Goal: Transaction & Acquisition: Purchase product/service

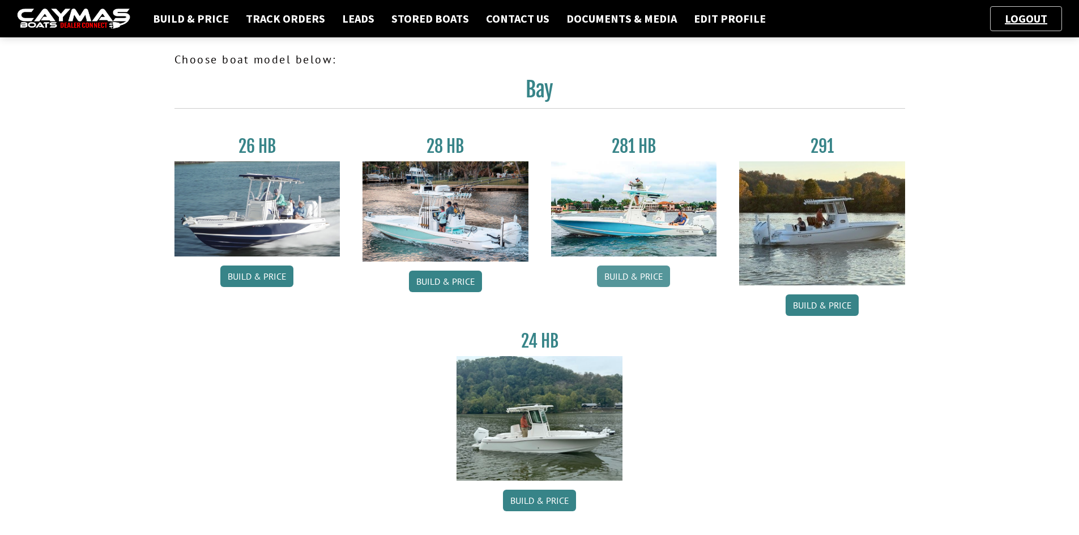
click at [629, 274] on link "Build & Price" at bounding box center [633, 277] width 73 height 22
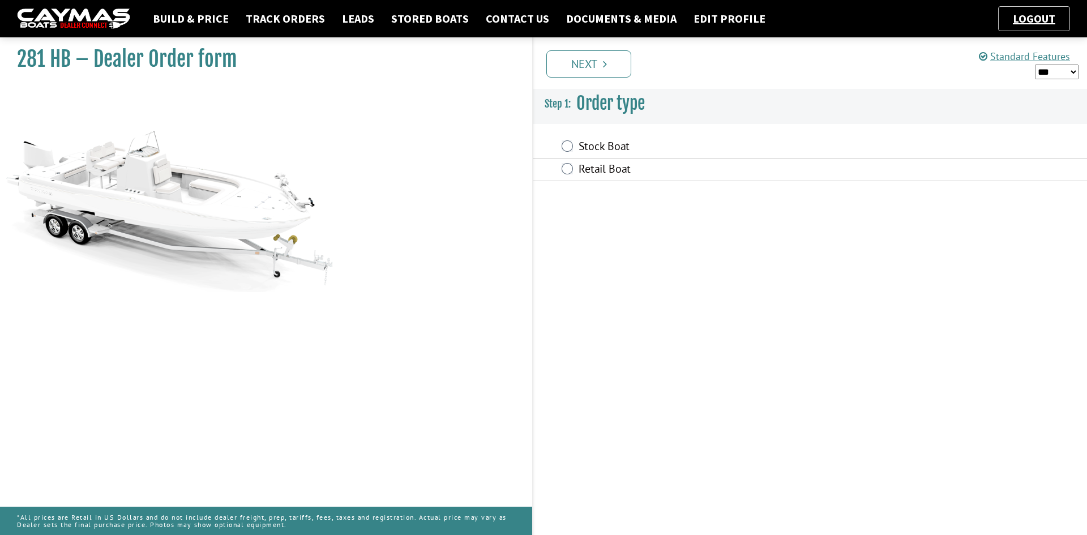
click at [584, 173] on label "Retail Boat" at bounding box center [731, 170] width 305 height 16
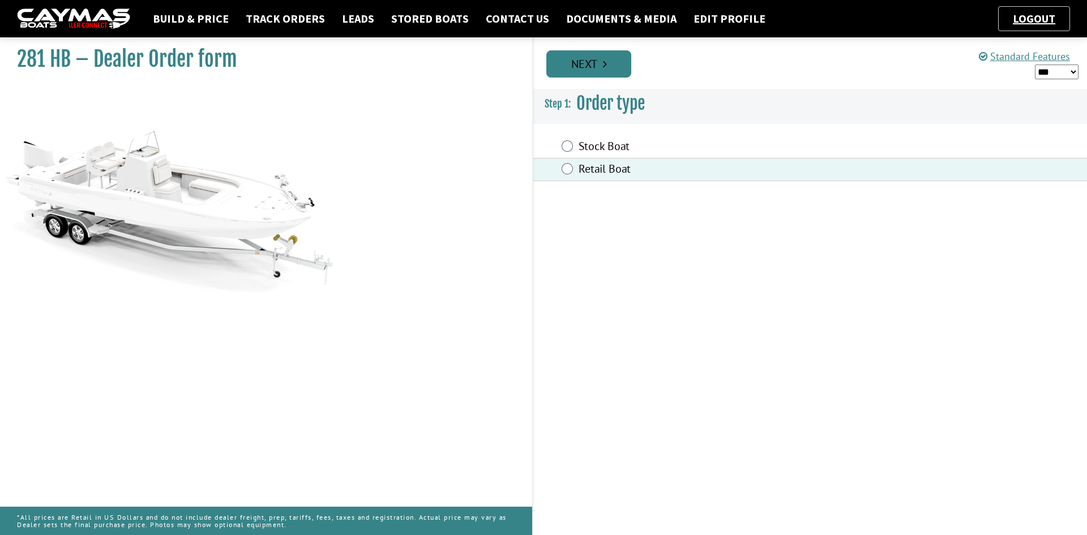
click at [578, 59] on link "Next" at bounding box center [589, 63] width 85 height 27
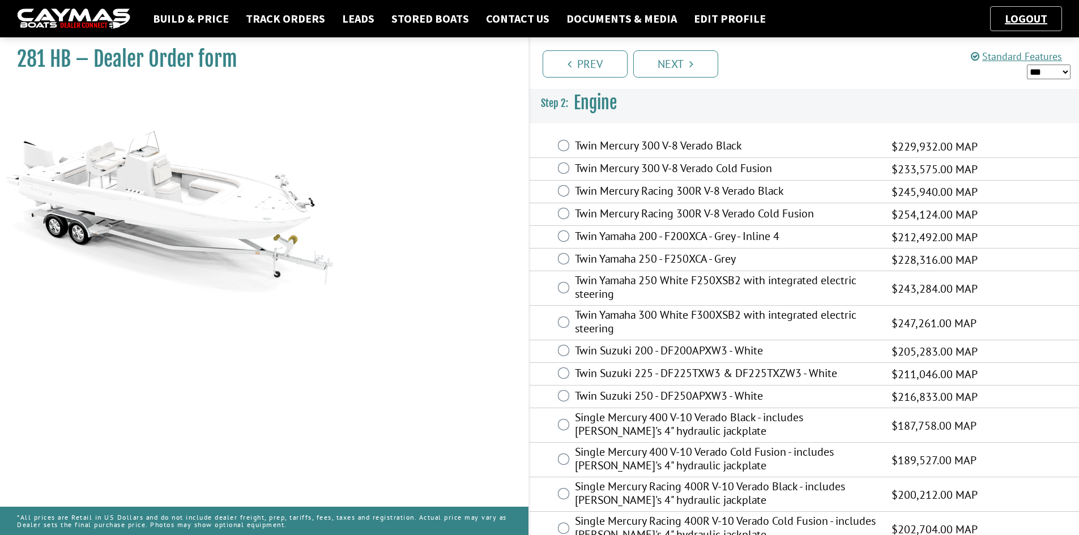
click at [638, 170] on label "Twin Mercury 300 V-8 Verado Cold Fusion" at bounding box center [726, 169] width 302 height 16
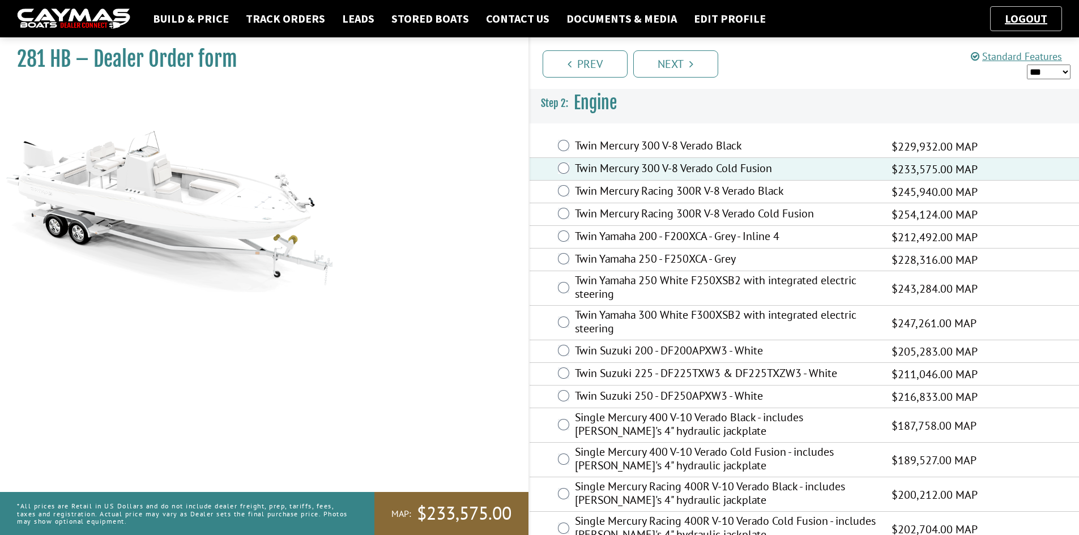
click at [1039, 70] on select "*** ****** ******" at bounding box center [1049, 72] width 44 height 15
select select "*"
click at [1027, 65] on select "*** ****** ******" at bounding box center [1049, 72] width 44 height 15
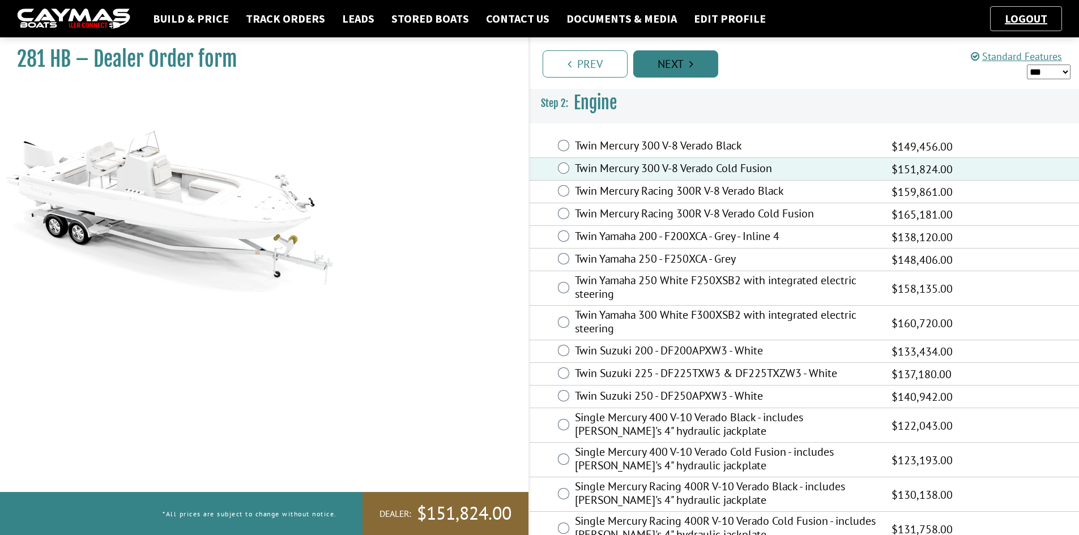
click at [700, 72] on link "Next" at bounding box center [675, 63] width 85 height 27
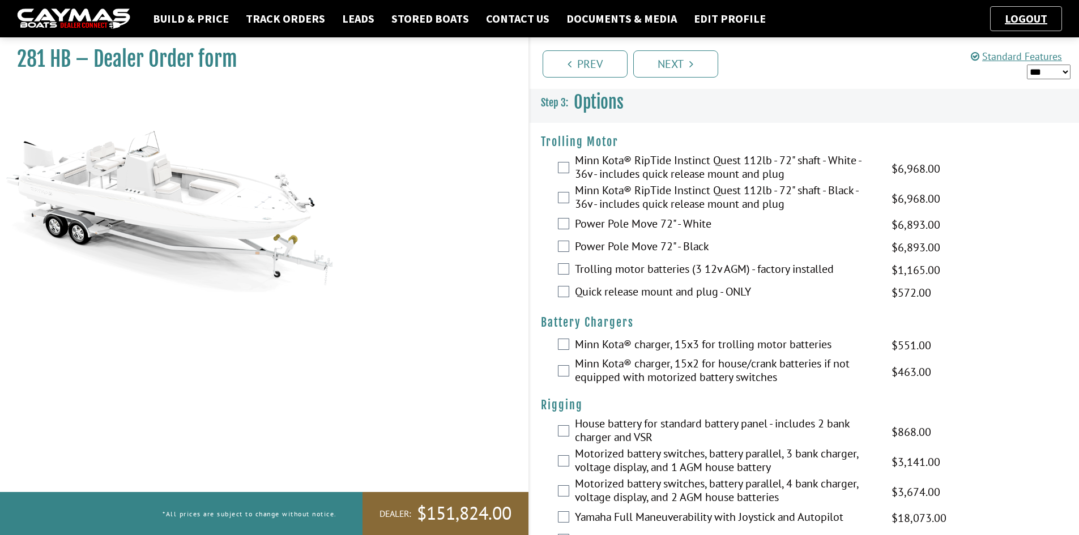
click at [655, 292] on label "Quick release mount and plug - ONLY" at bounding box center [726, 293] width 302 height 16
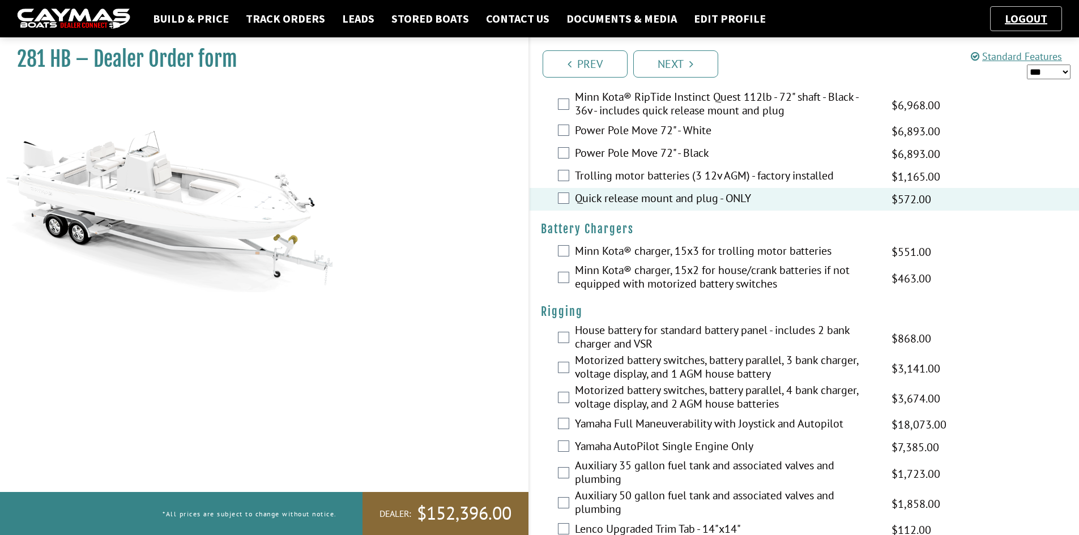
scroll to position [113, 0]
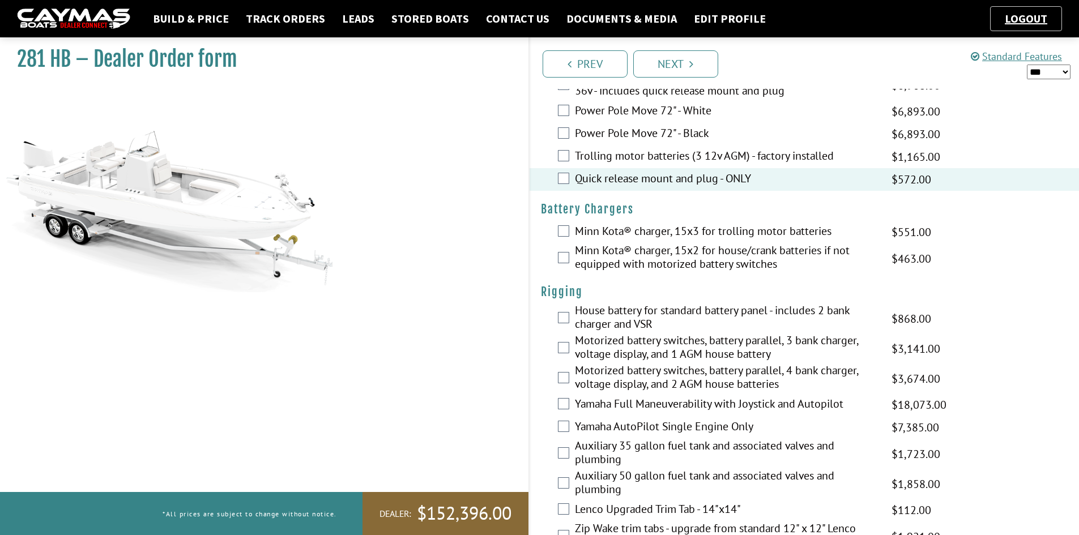
click at [609, 373] on label "Motorized battery switches, battery parallel, 4 bank charger, voltage display, …" at bounding box center [726, 379] width 302 height 30
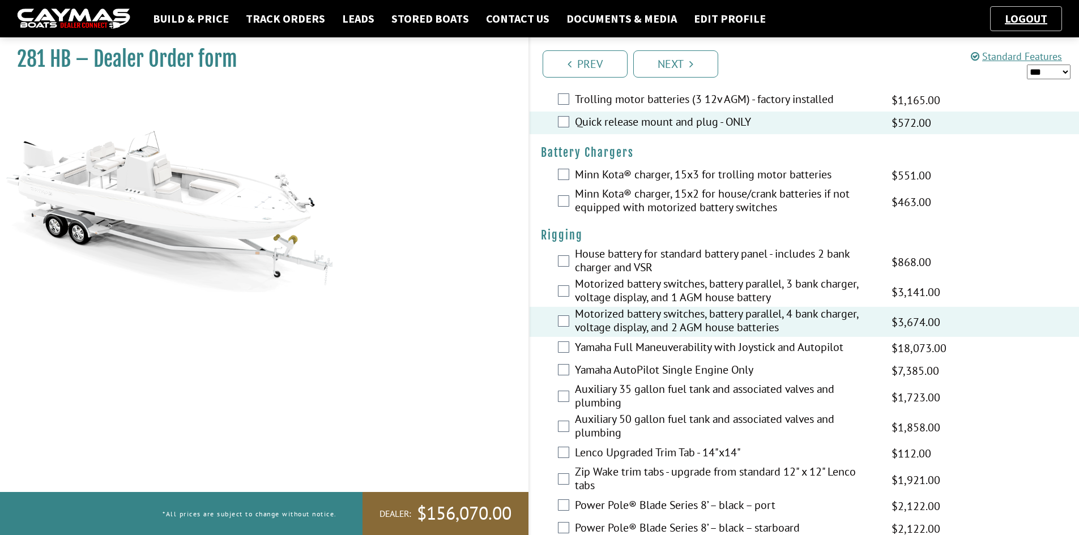
scroll to position [227, 0]
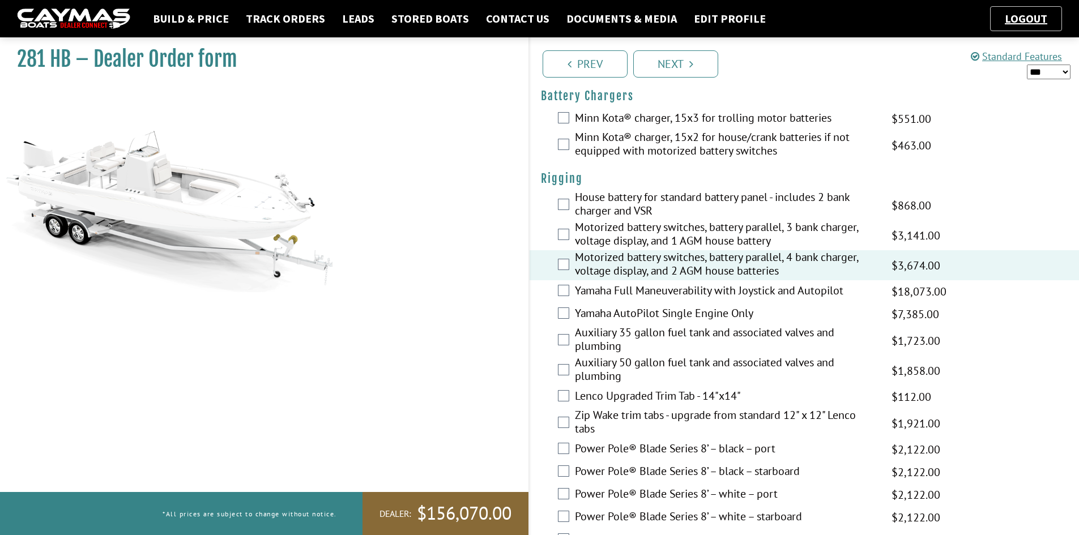
click at [598, 364] on label "Auxiliary 50 gallon fuel tank and associated valves and plumbing" at bounding box center [726, 371] width 302 height 30
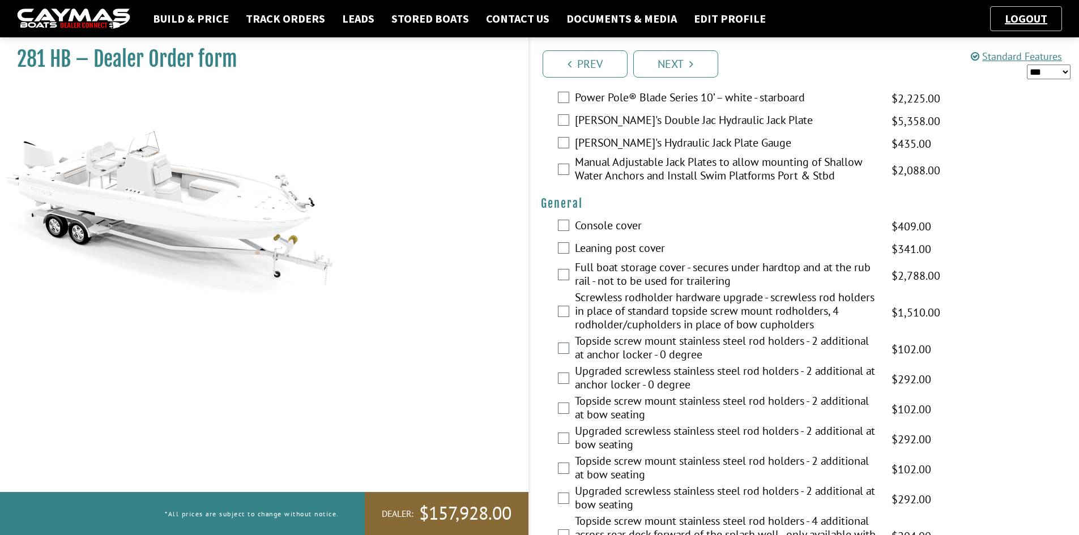
scroll to position [793, 0]
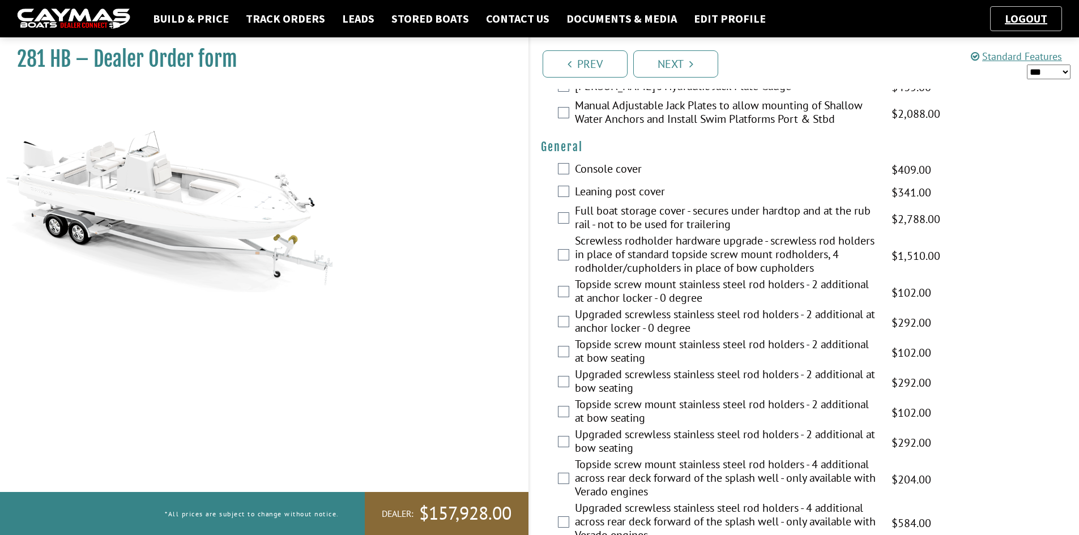
click at [592, 292] on label "Topside screw mount stainless steel rod holders - 2 additional at anchor locker…" at bounding box center [726, 293] width 302 height 30
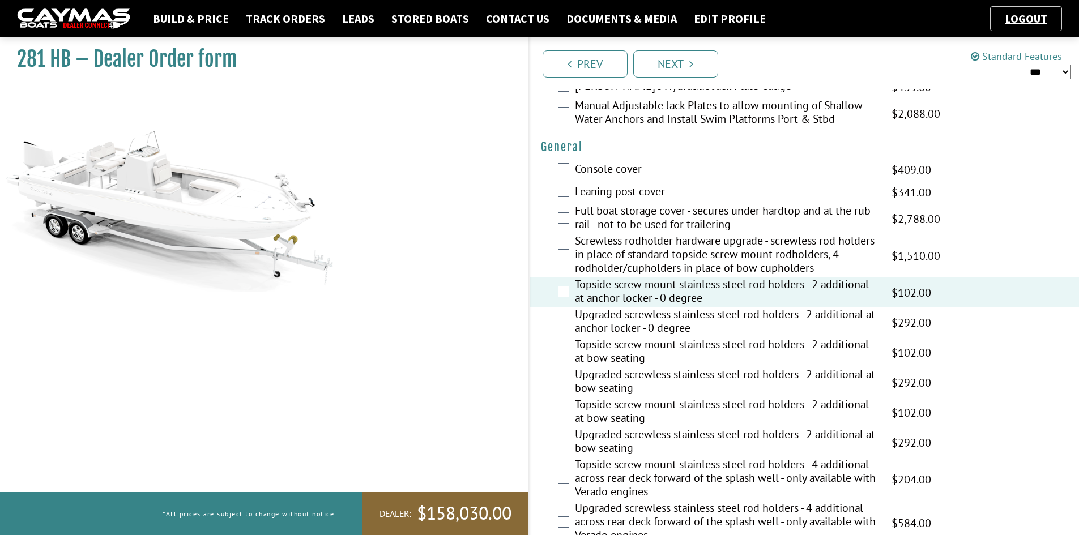
click at [595, 352] on label "Topside screw mount stainless steel rod holders - 2 additional at bow seating" at bounding box center [726, 353] width 302 height 30
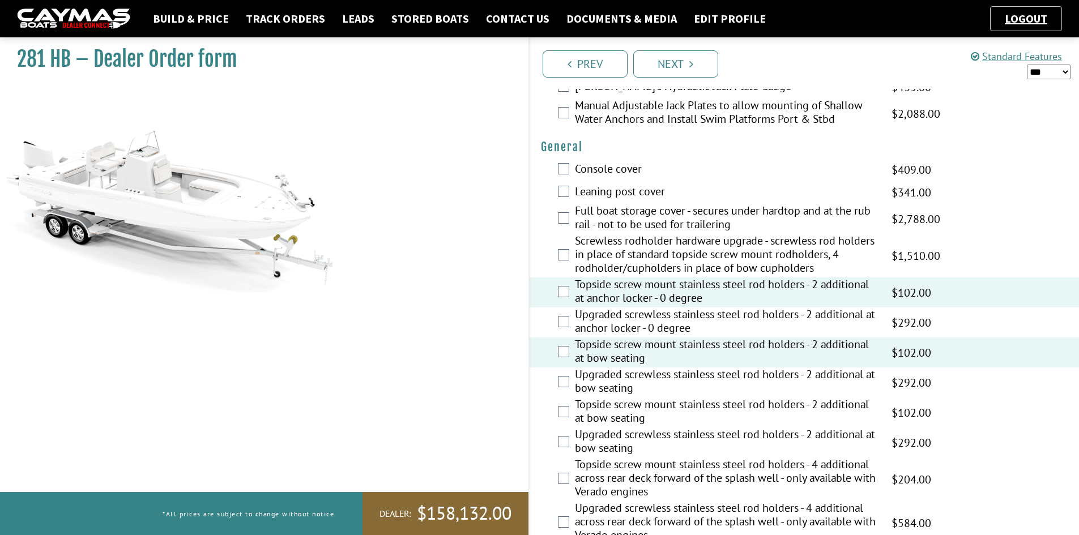
click at [594, 416] on label "Topside screw mount stainless steel rod holders - 2 additional at bow seating" at bounding box center [726, 413] width 302 height 30
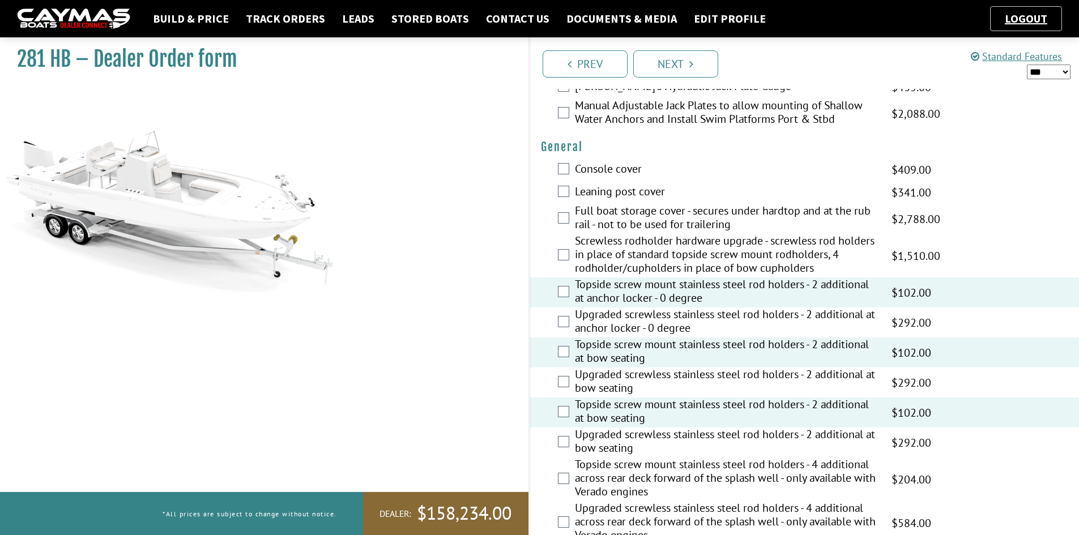
click at [598, 484] on label "Topside screw mount stainless steel rod holders - 4 additional across rear deck…" at bounding box center [726, 480] width 302 height 44
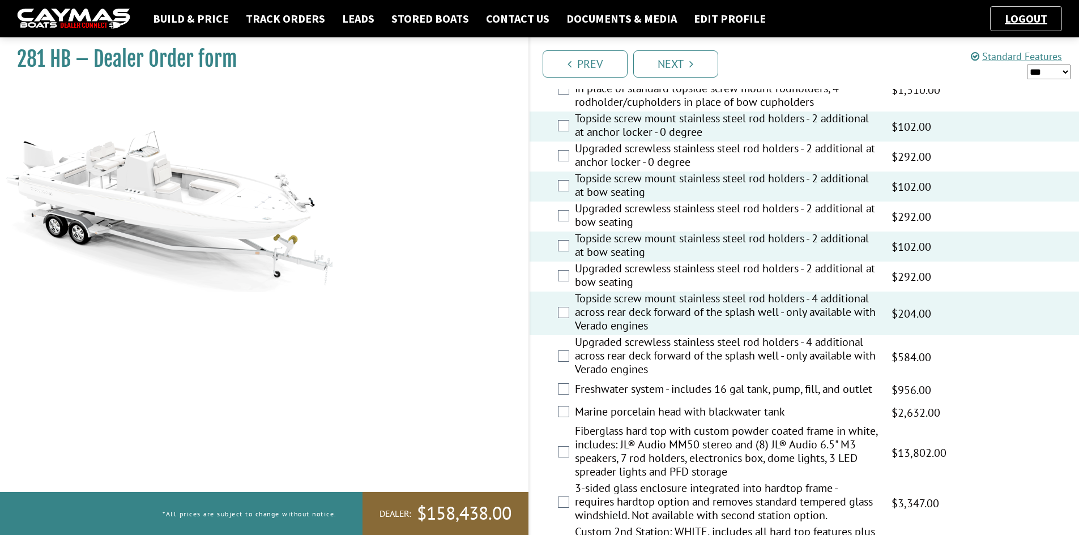
scroll to position [963, 0]
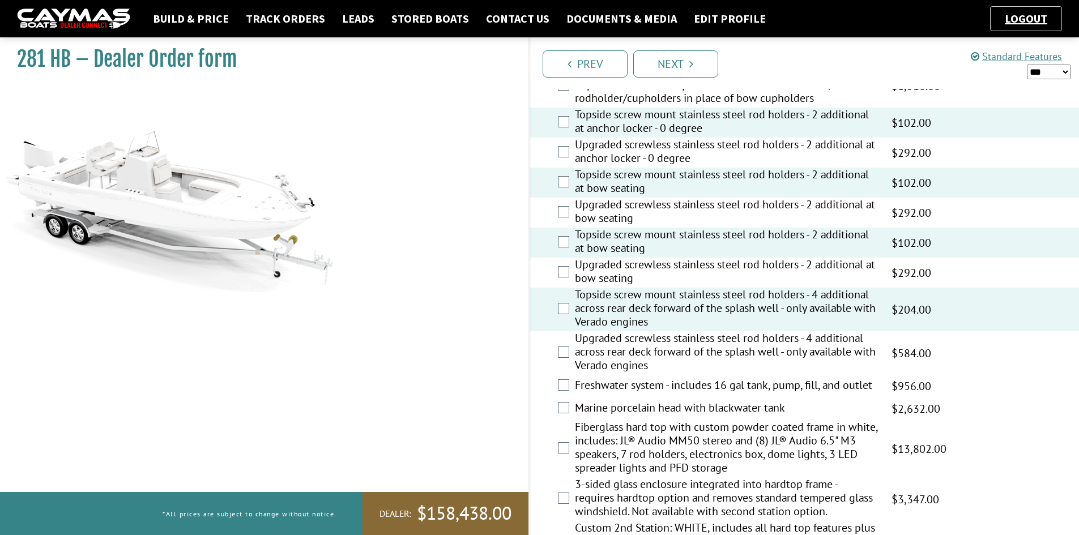
click at [595, 383] on label "Freshwater system - includes 16 gal tank, pump, fill, and outlet" at bounding box center [726, 386] width 302 height 16
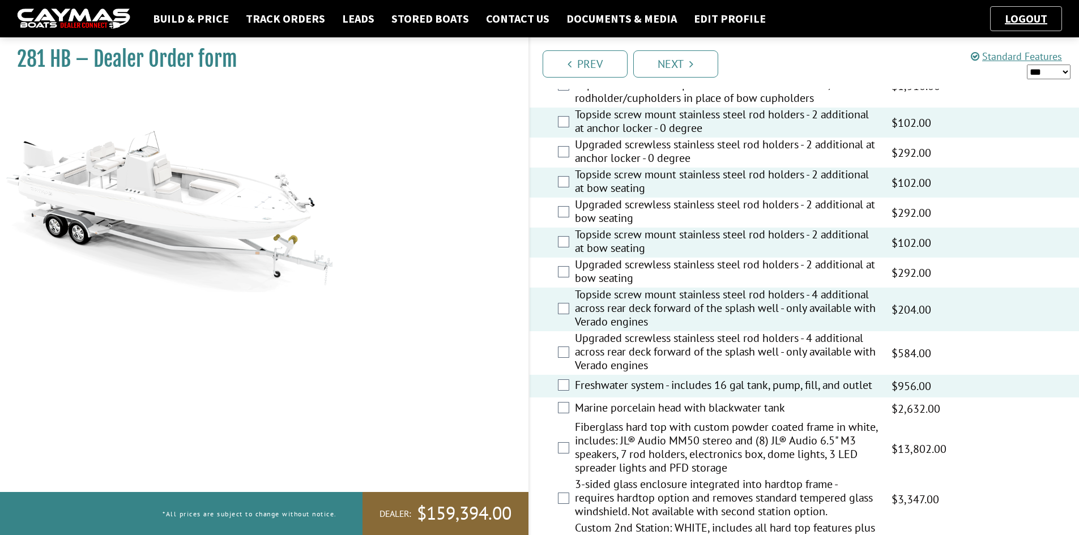
scroll to position [1019, 0]
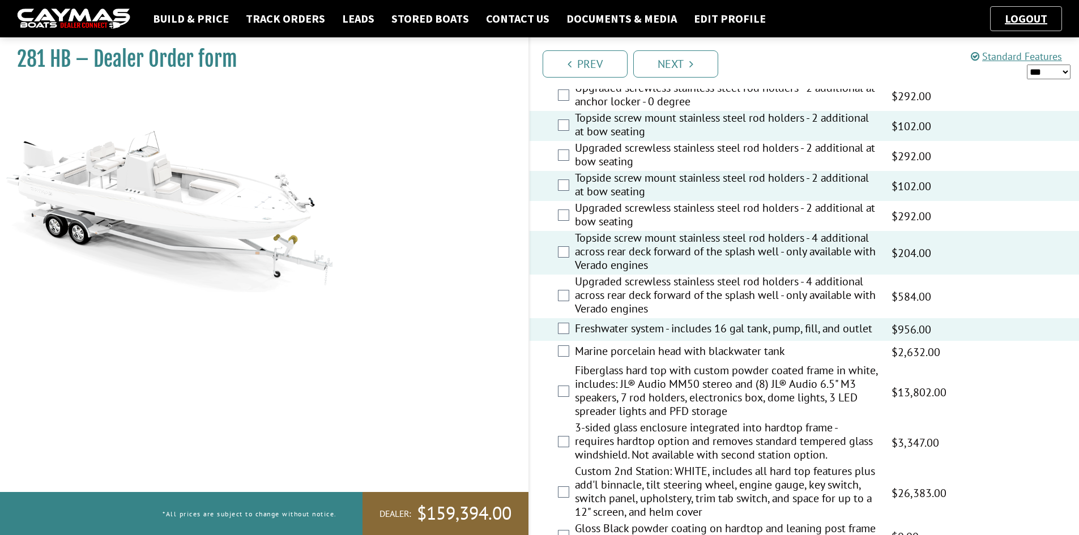
click at [601, 394] on label "Fiberglass hard top with custom powder coated frame in white, includes: JL® Aud…" at bounding box center [726, 392] width 302 height 57
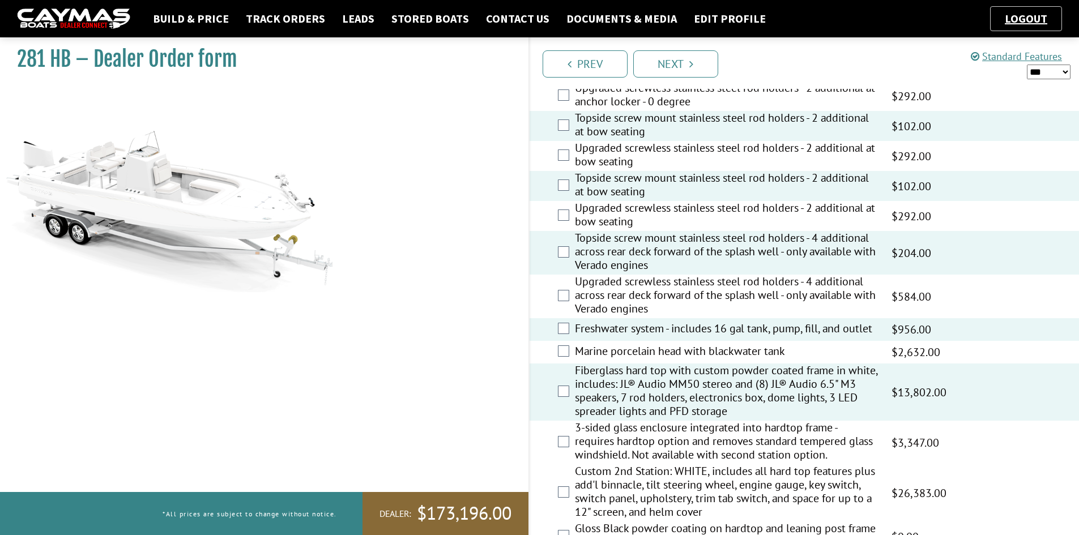
click at [607, 454] on label "3-sided glass enclosure integrated into hardtop frame - requires hardtop option…" at bounding box center [726, 443] width 302 height 44
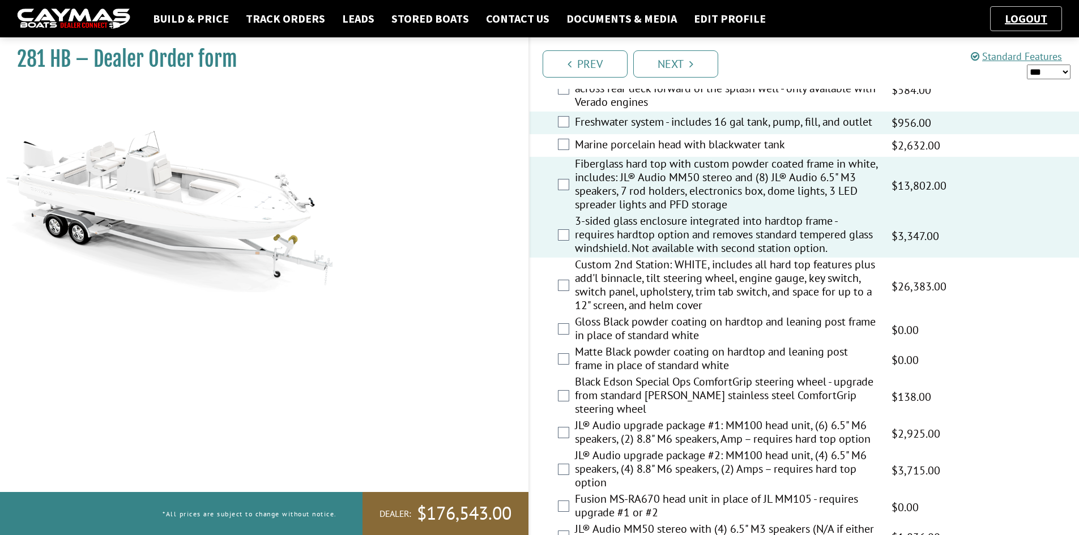
scroll to position [1246, 0]
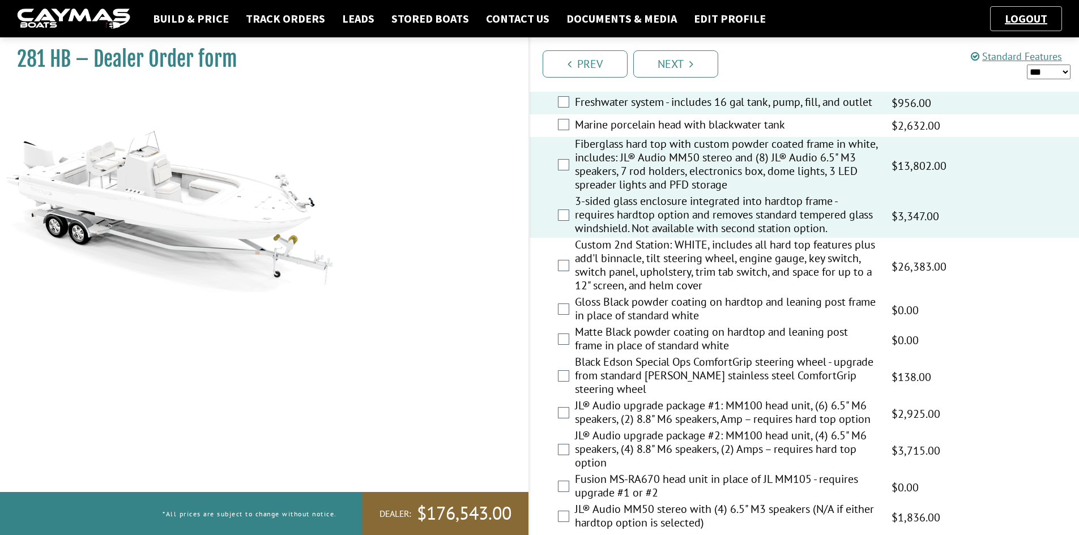
click at [604, 414] on label "JL® Audio upgrade package #1: MM100 head unit, (6) 6.5" M6 speakers, (2) 8.8" M…" at bounding box center [726, 414] width 302 height 30
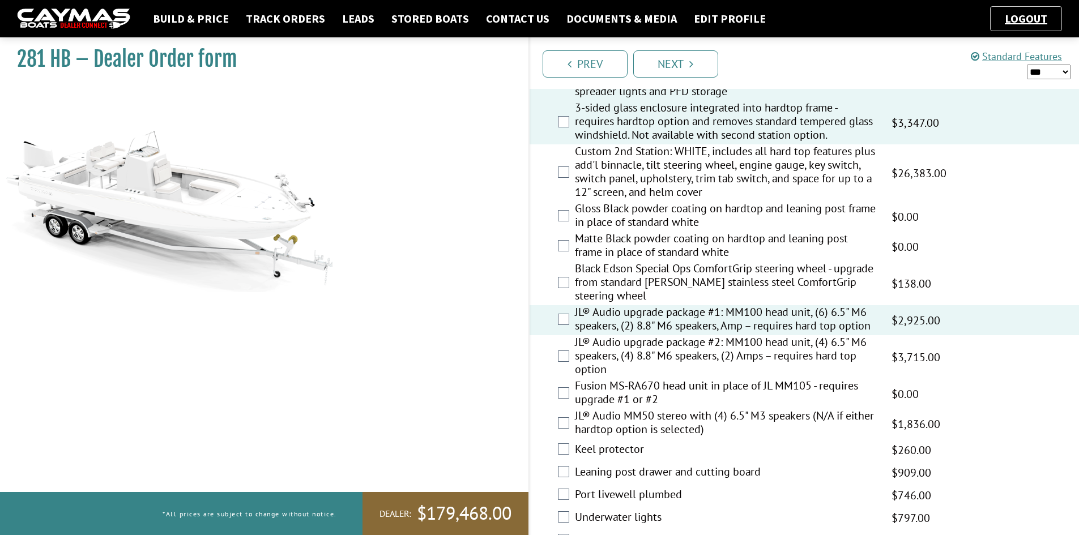
scroll to position [1359, 0]
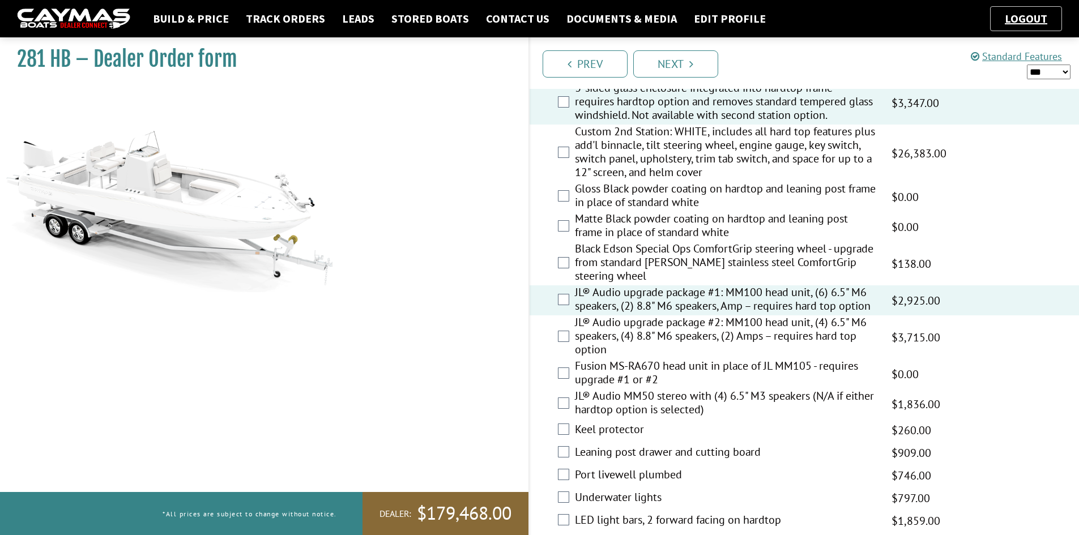
click at [605, 452] on label "Leaning post drawer and cutting board" at bounding box center [726, 453] width 302 height 16
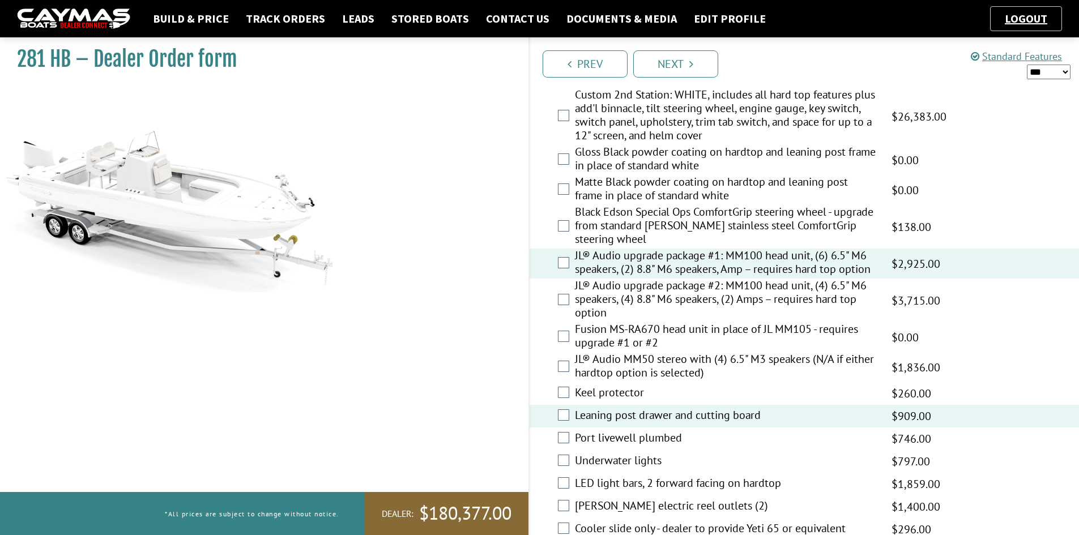
scroll to position [1416, 0]
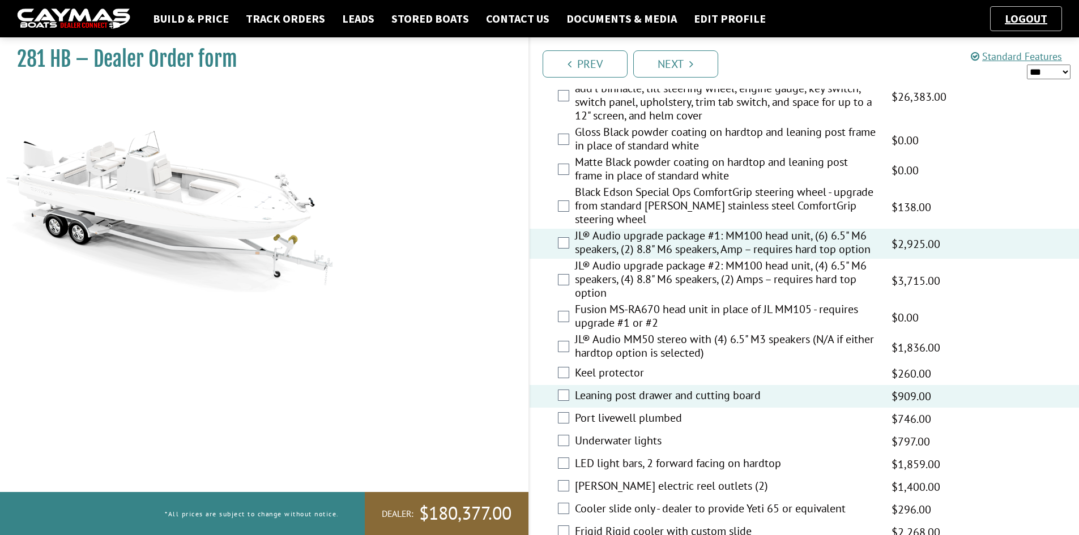
click at [603, 420] on label "Port livewell plumbed" at bounding box center [726, 419] width 302 height 16
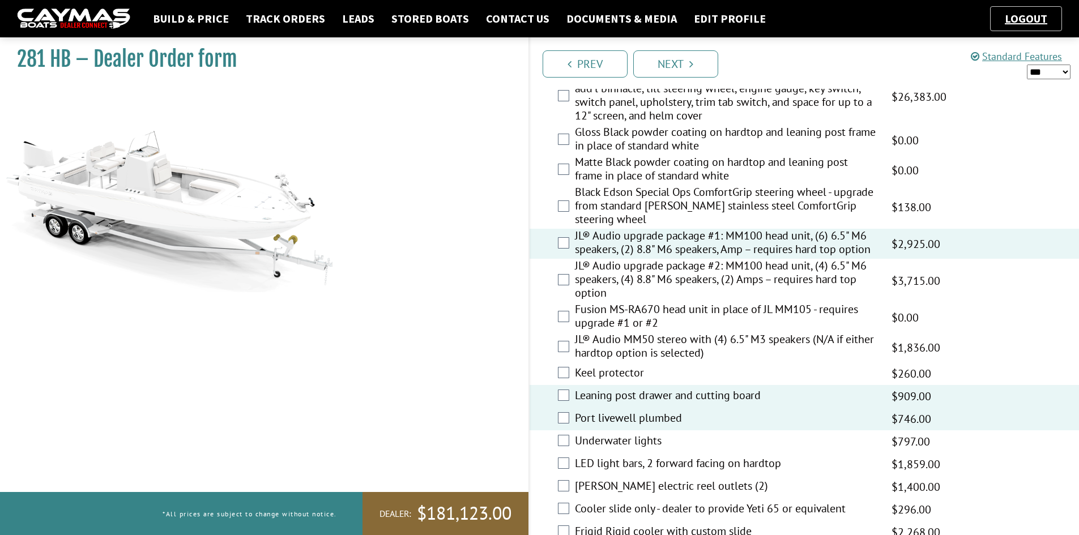
click at [603, 440] on label "Underwater lights" at bounding box center [726, 442] width 302 height 16
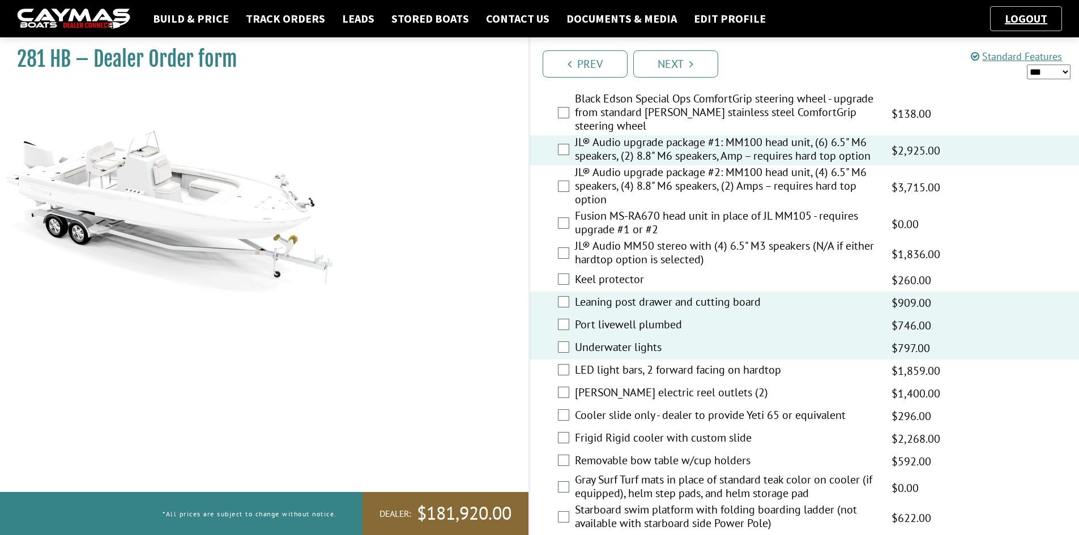
scroll to position [1529, 0]
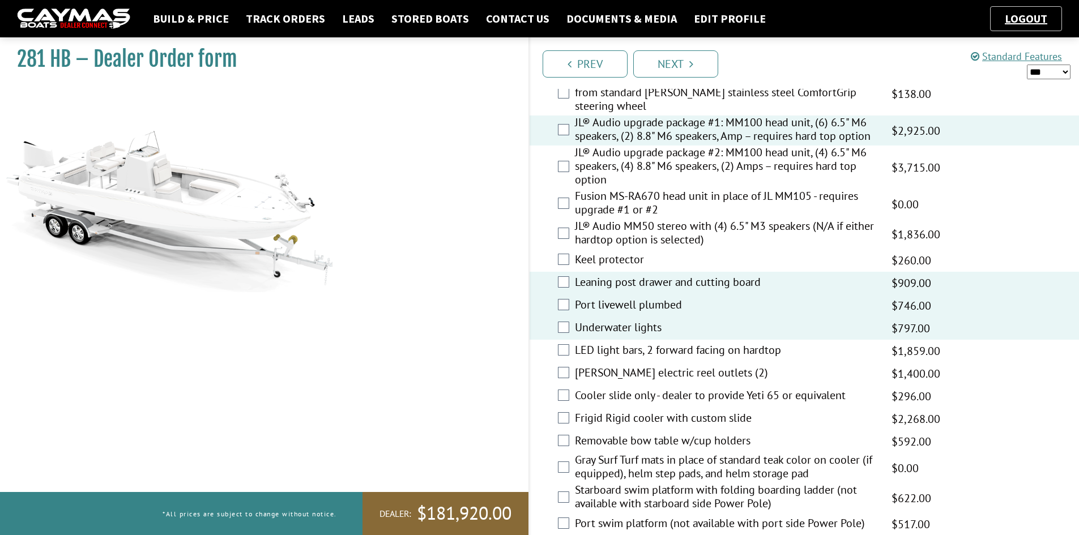
click at [604, 396] on label "Cooler slide only - dealer to provide Yeti 65 or equivalent" at bounding box center [726, 397] width 302 height 16
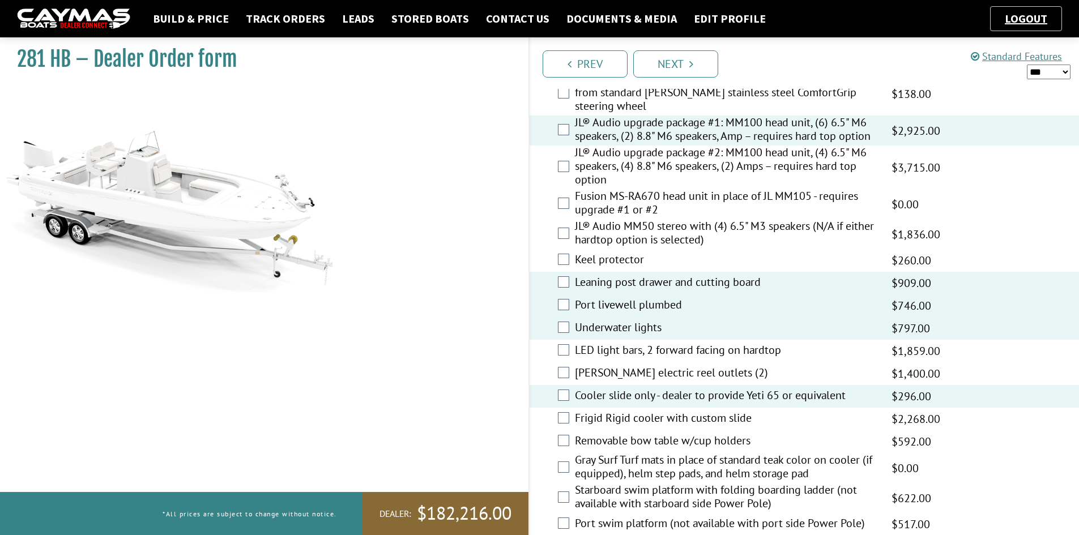
click at [604, 458] on label "Gray Surf Turf mats in place of standard teak color on cooler (if equipped), he…" at bounding box center [726, 468] width 302 height 30
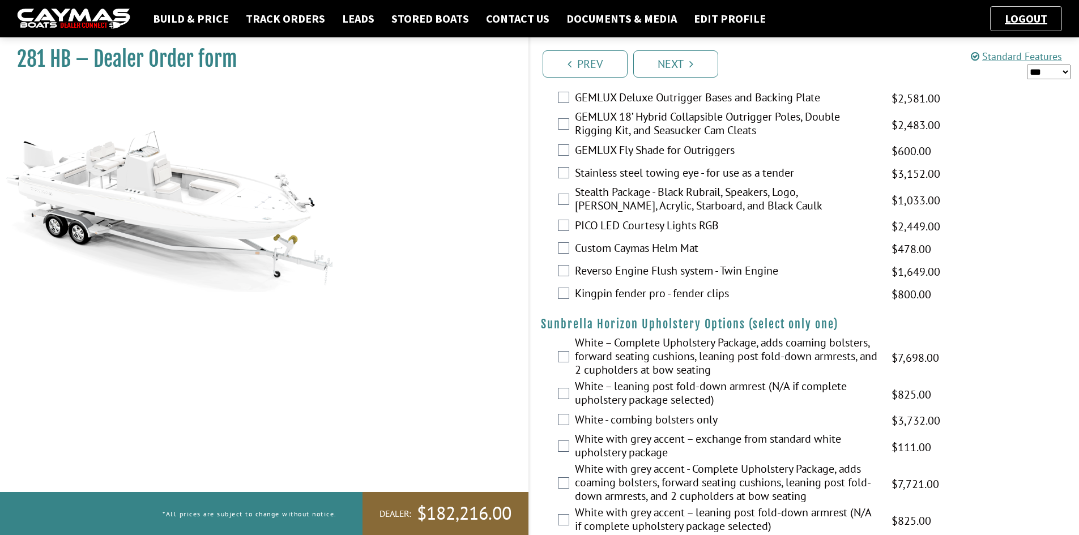
scroll to position [1982, 0]
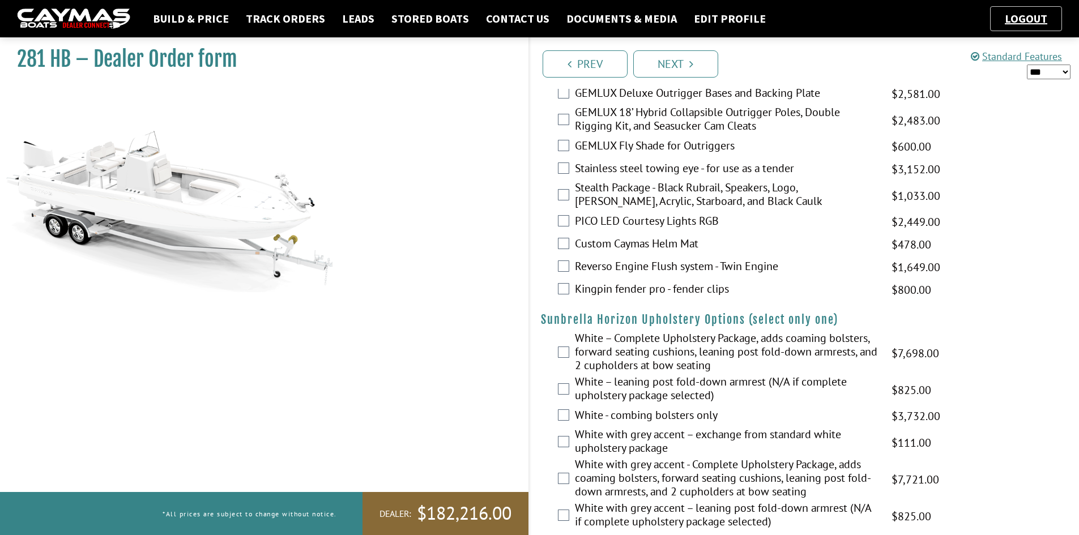
click at [616, 484] on label "White with grey accent - Complete Upholstery Package, adds coaming bolsters, fo…" at bounding box center [726, 480] width 302 height 44
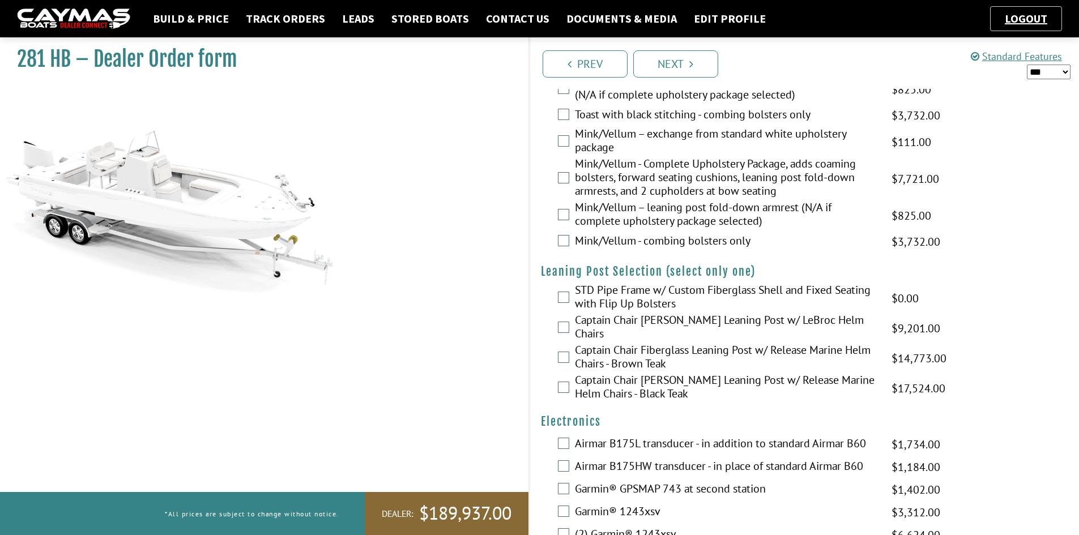
scroll to position [2549, 0]
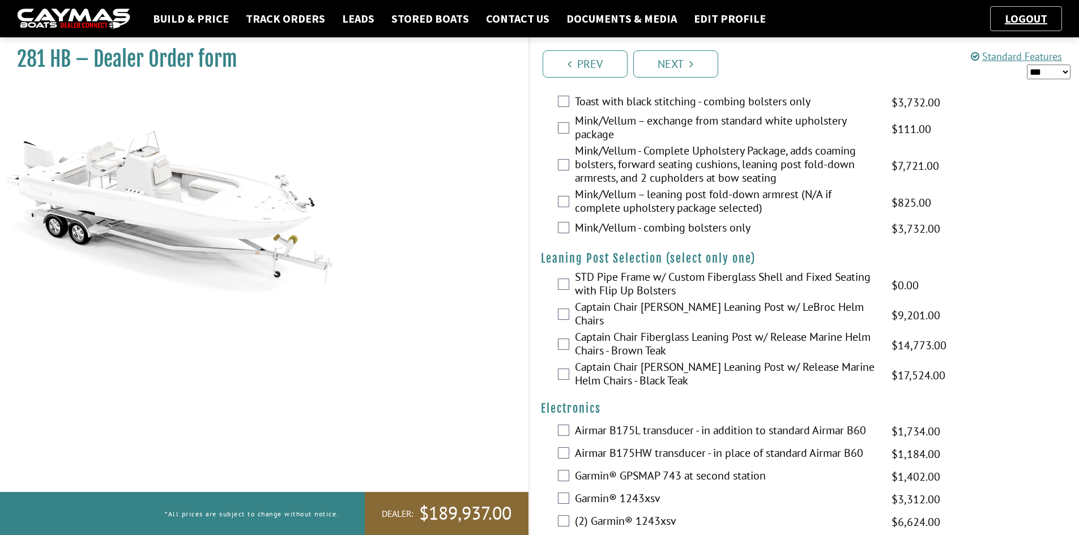
click at [625, 283] on label "STD Pipe Frame w/ Custom Fiberglass Shell and Fixed Seating with Flip Up Bolste…" at bounding box center [726, 285] width 302 height 30
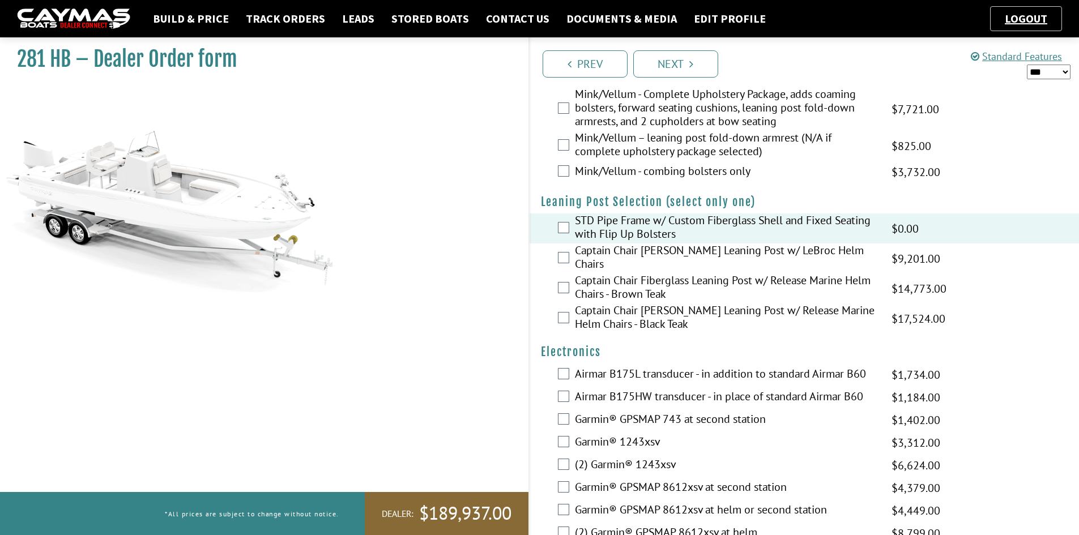
scroll to position [2662, 0]
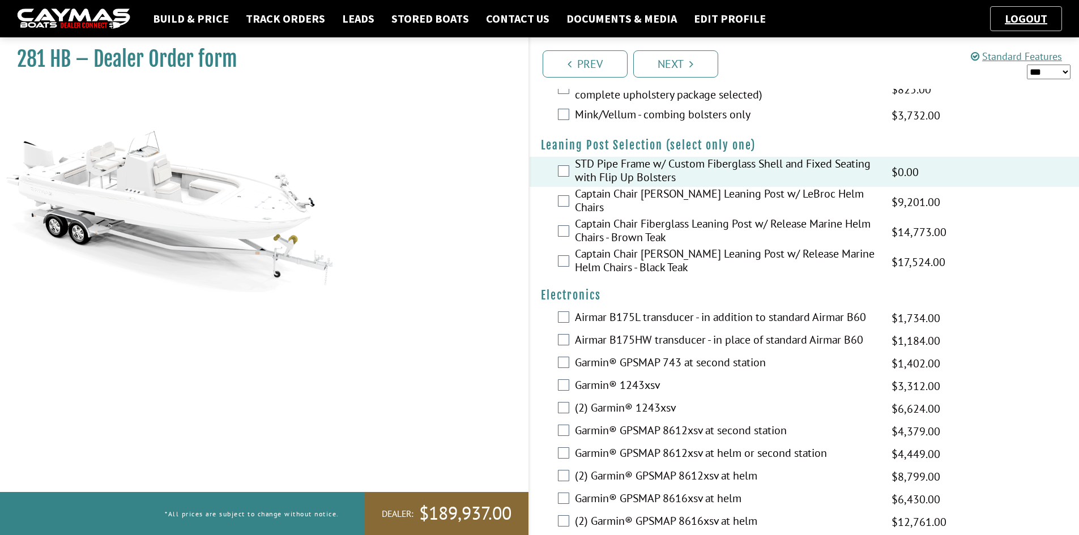
click at [603, 469] on label "(2) Garmin® GPSMAP 8612xsv at helm" at bounding box center [726, 477] width 302 height 16
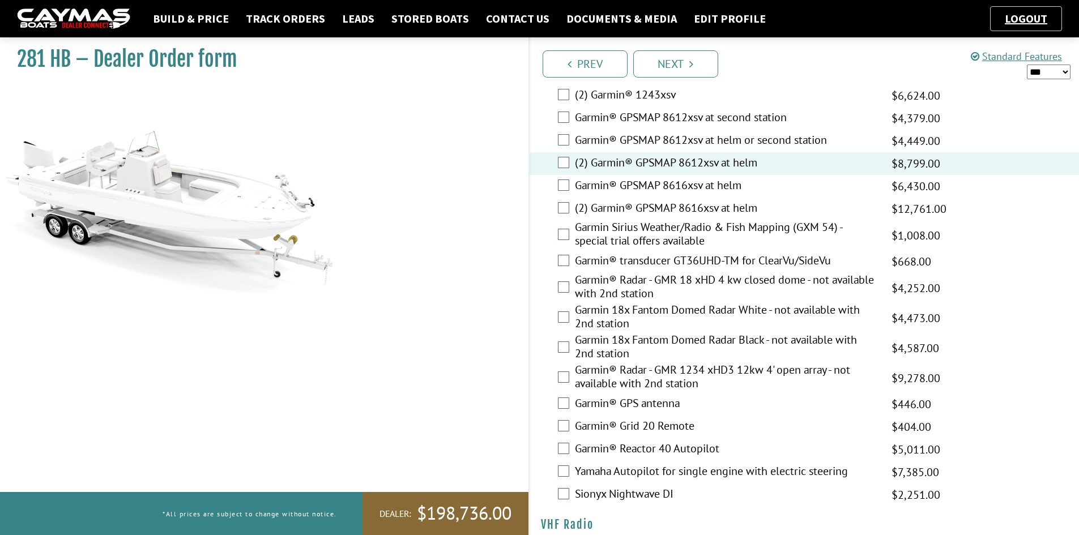
scroll to position [3002, 0]
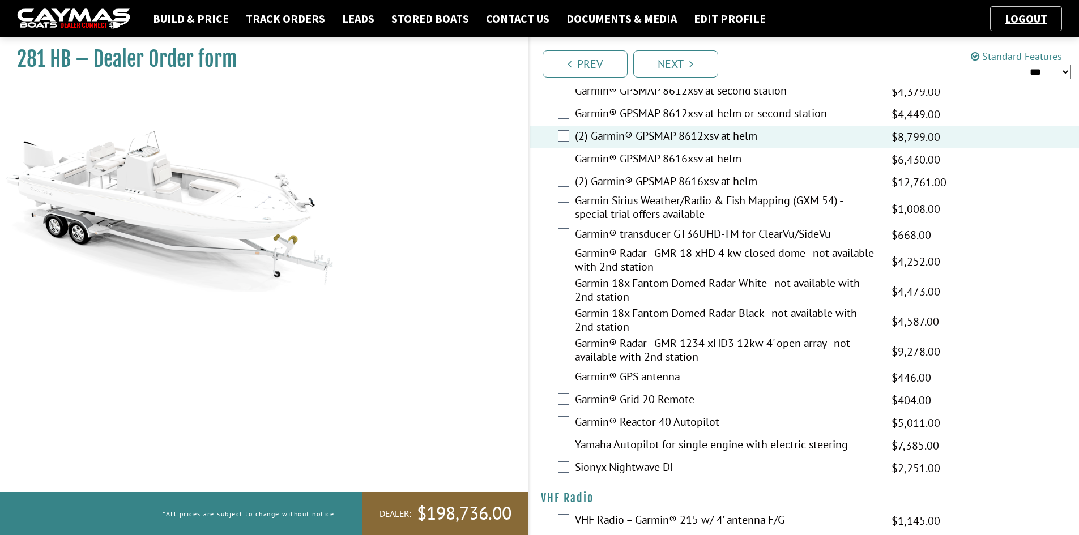
click at [612, 370] on label "Garmin® GPS antenna" at bounding box center [726, 378] width 302 height 16
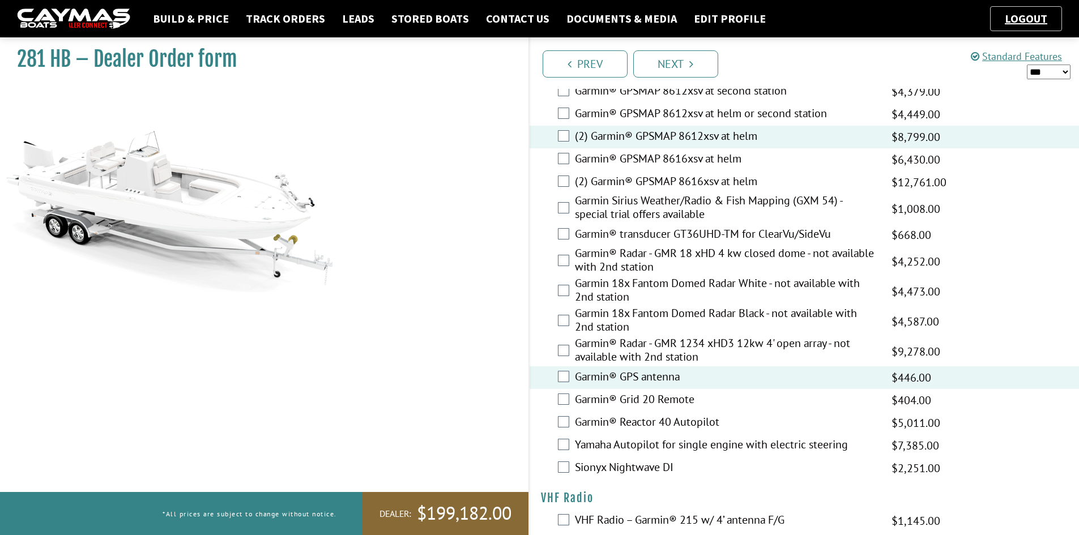
click at [627, 197] on label "Garmin Sirius Weather/Radio & Fish Mapping (GXM 54) - special trial offers avai…" at bounding box center [726, 209] width 302 height 30
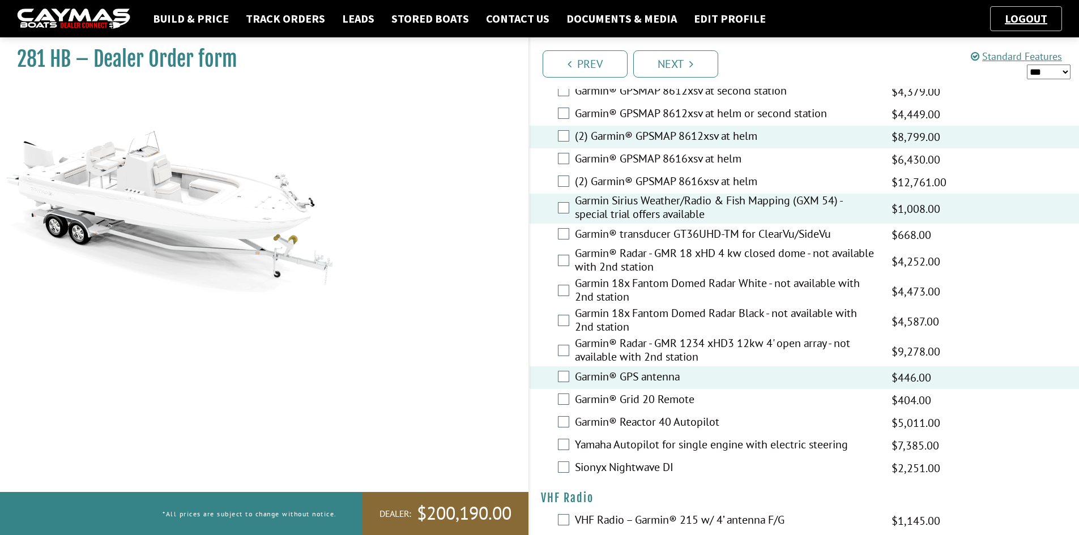
click at [622, 230] on label "Garmin® transducer GT36UHD-TM for ClearVu/SideVu" at bounding box center [726, 235] width 302 height 16
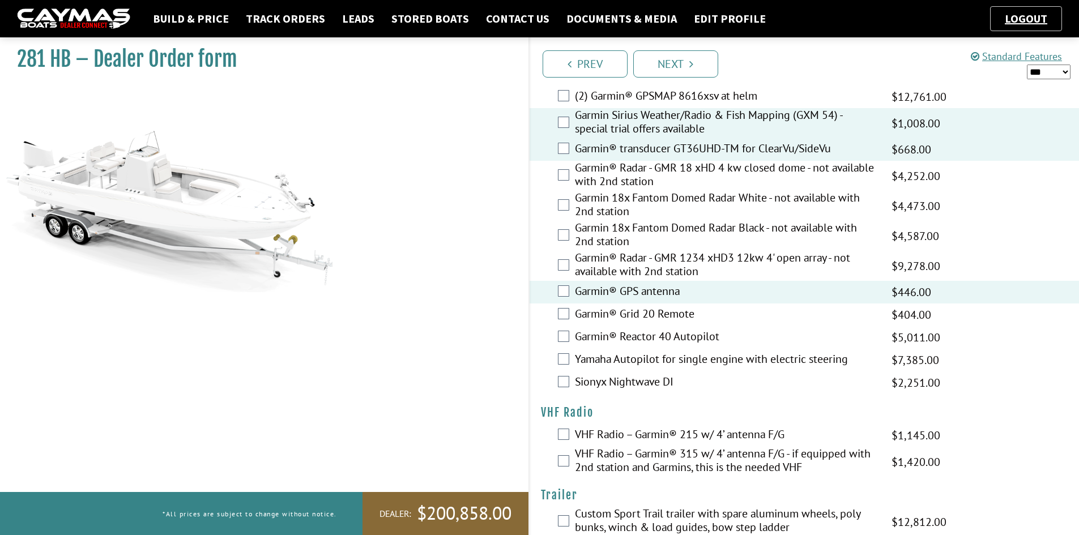
scroll to position [3103, 0]
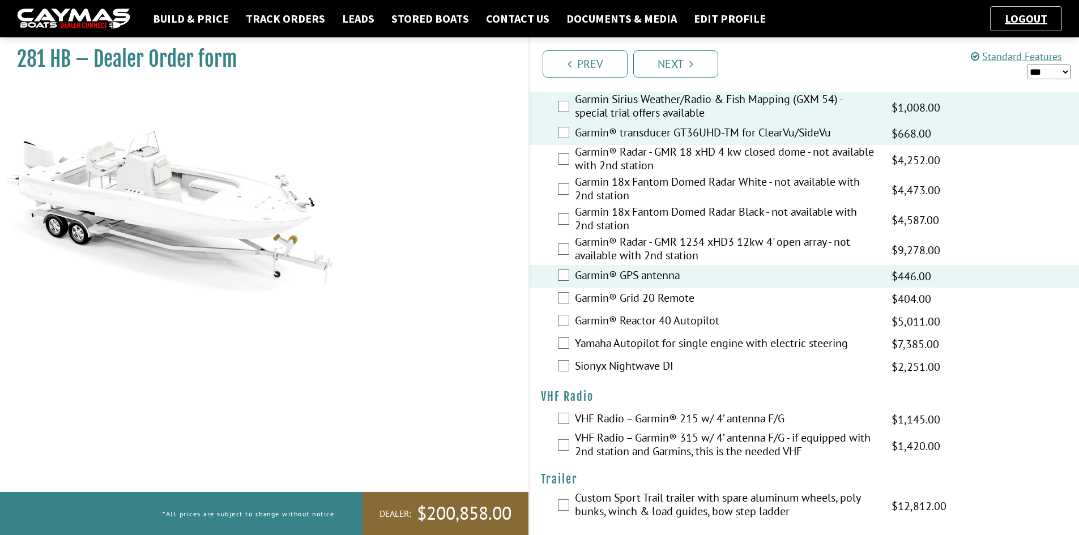
click at [598, 412] on label "VHF Radio – Garmin® 215 w/ 4’ antenna F/G" at bounding box center [726, 420] width 302 height 16
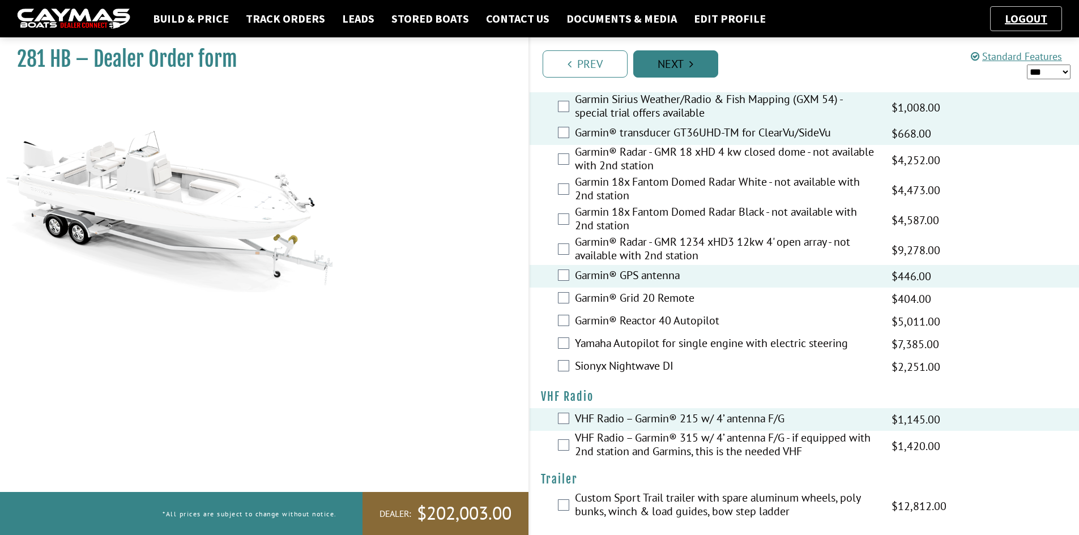
click at [680, 57] on link "Next" at bounding box center [675, 63] width 85 height 27
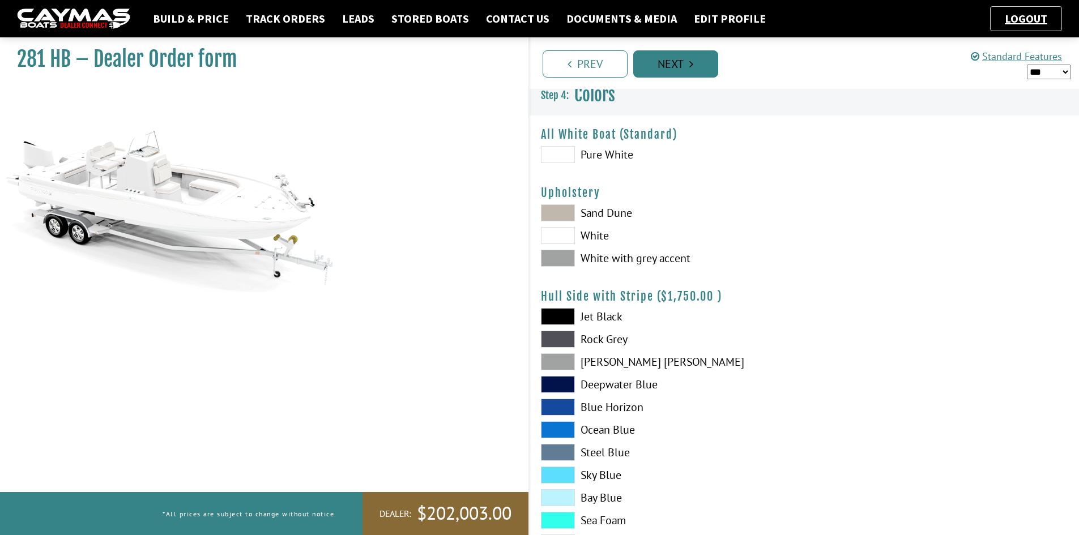
scroll to position [0, 0]
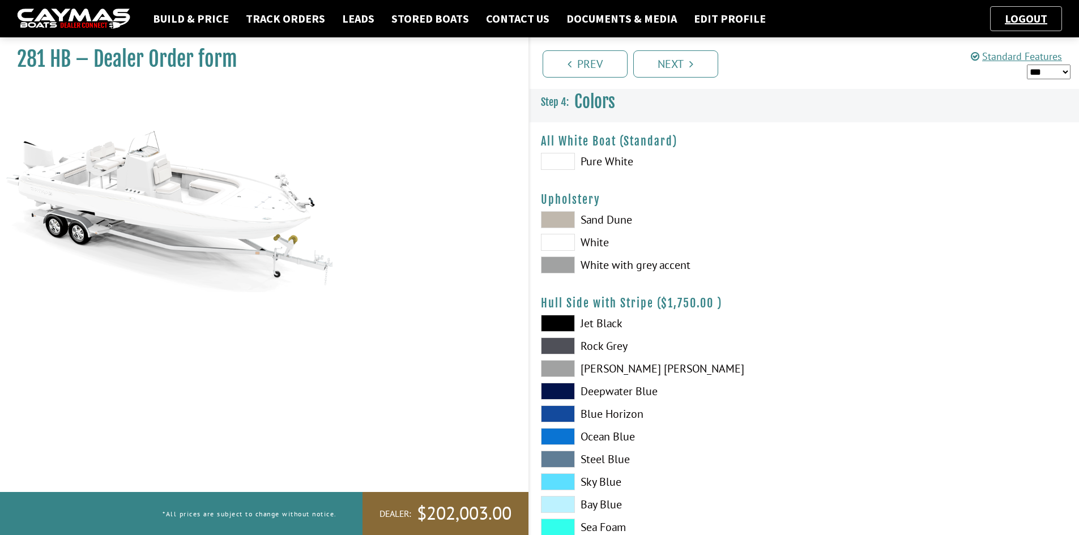
click at [562, 476] on span at bounding box center [558, 481] width 34 height 17
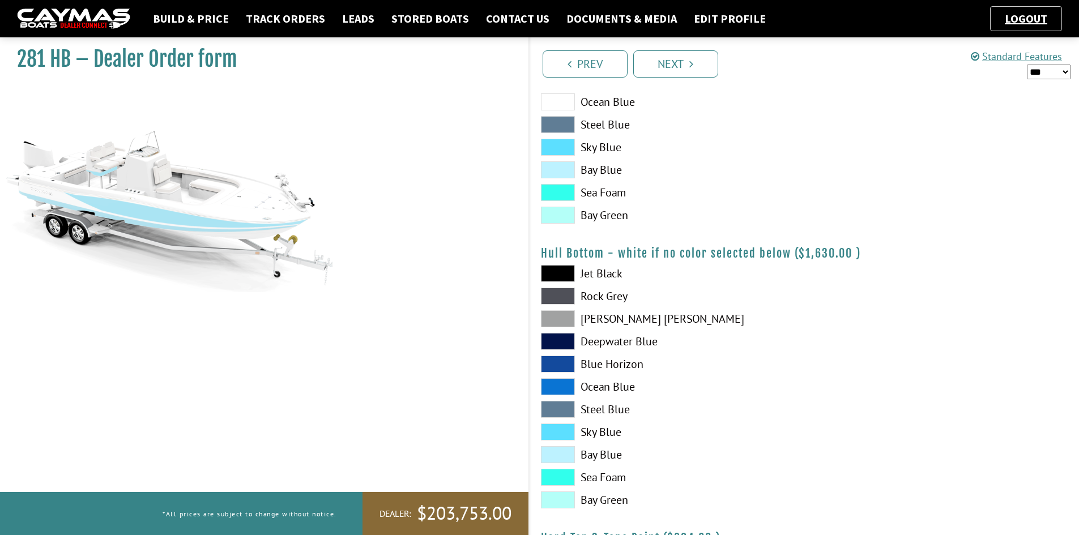
scroll to position [623, 0]
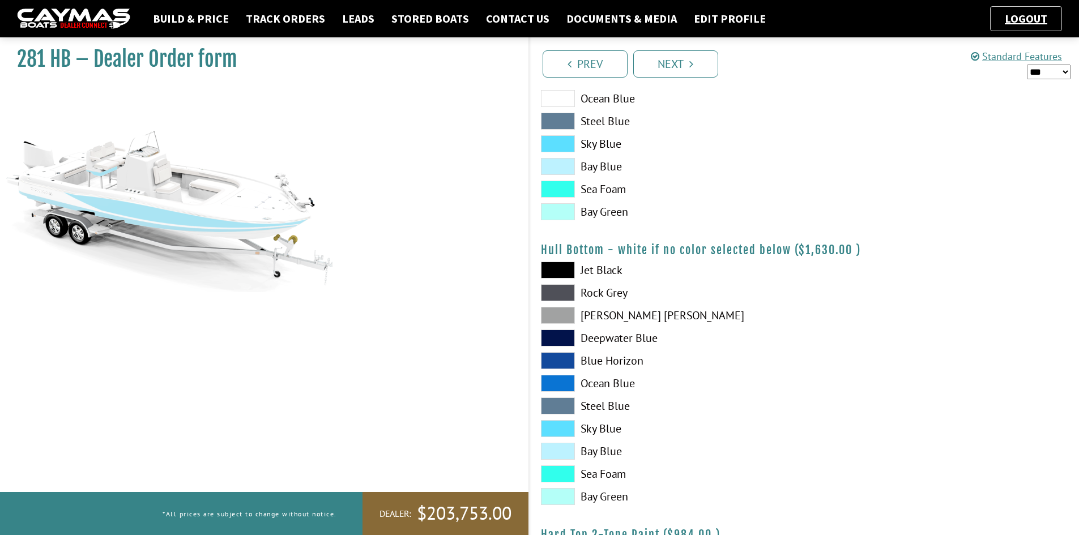
click at [564, 424] on span at bounding box center [558, 428] width 34 height 17
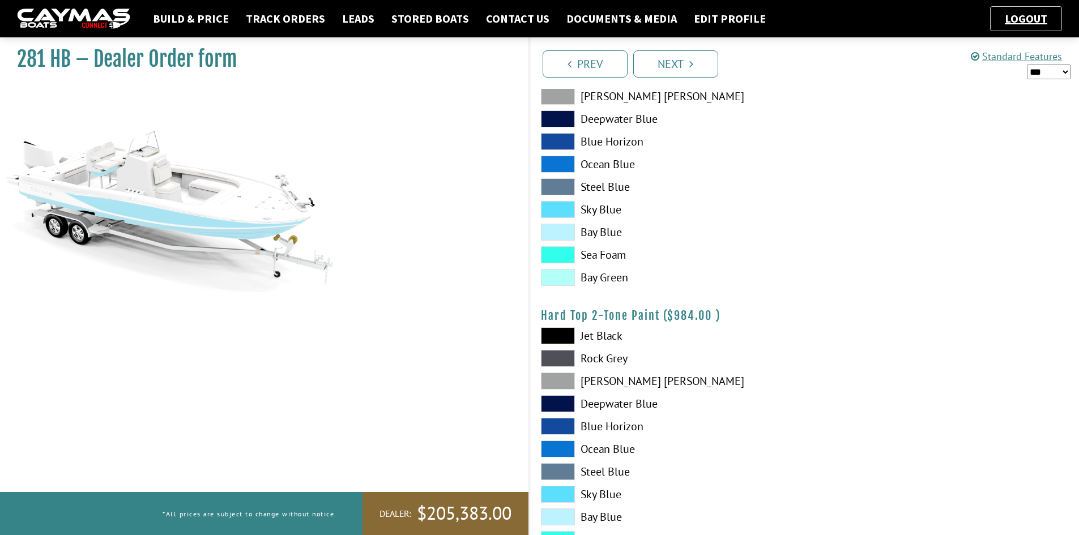
scroll to position [906, 0]
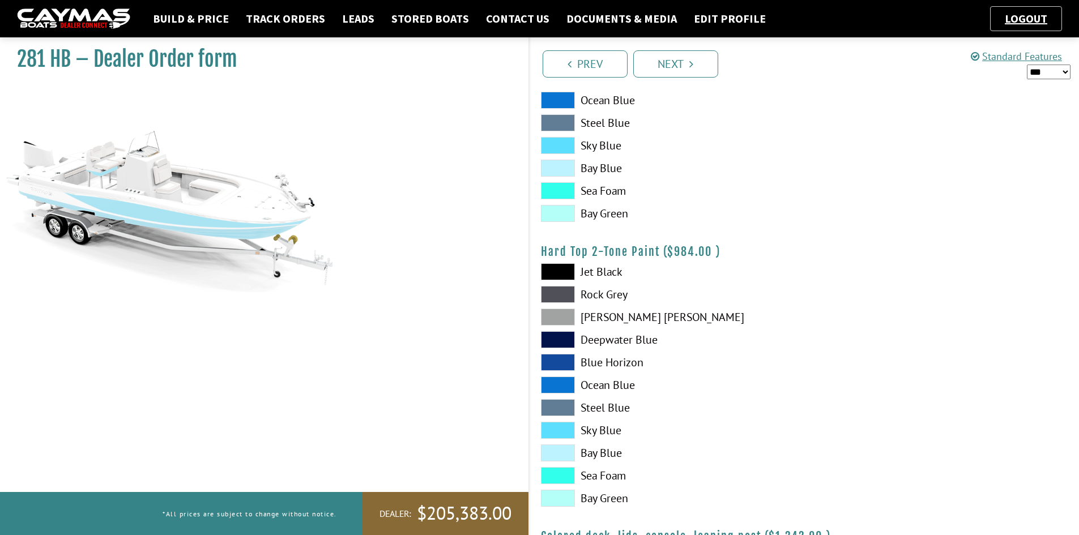
click at [564, 424] on span at bounding box center [558, 430] width 34 height 17
click at [676, 69] on link "Next" at bounding box center [675, 63] width 85 height 27
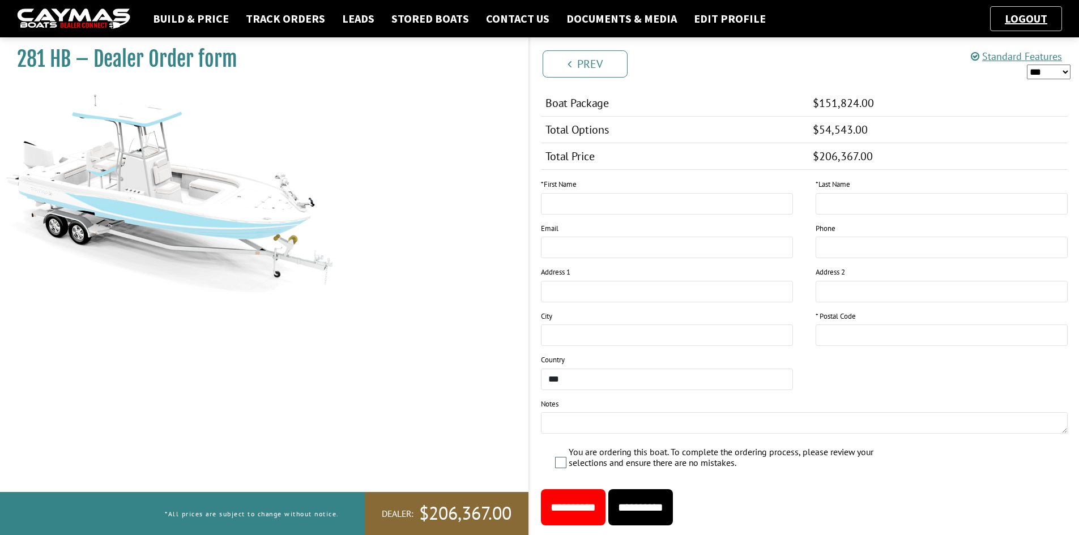
scroll to position [1133, 0]
click at [618, 203] on input "text" at bounding box center [667, 203] width 252 height 22
type input "*****"
click at [850, 330] on input "text" at bounding box center [942, 334] width 252 height 22
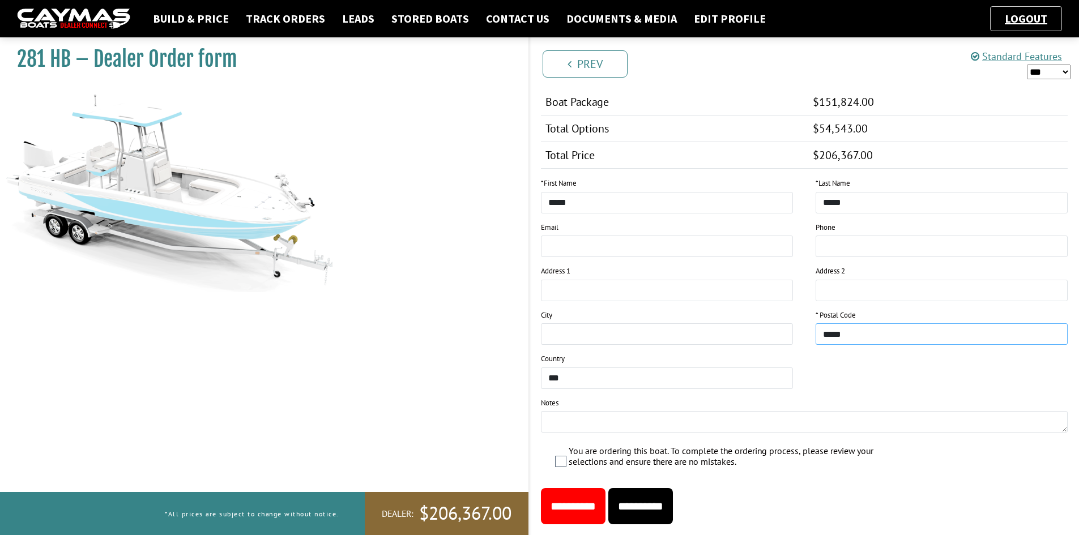
type input "*****"
click at [597, 456] on label "You are ordering this boat. To complete the ordering process, please review you…" at bounding box center [723, 458] width 308 height 24
click at [653, 513] on input "**********" at bounding box center [640, 506] width 65 height 36
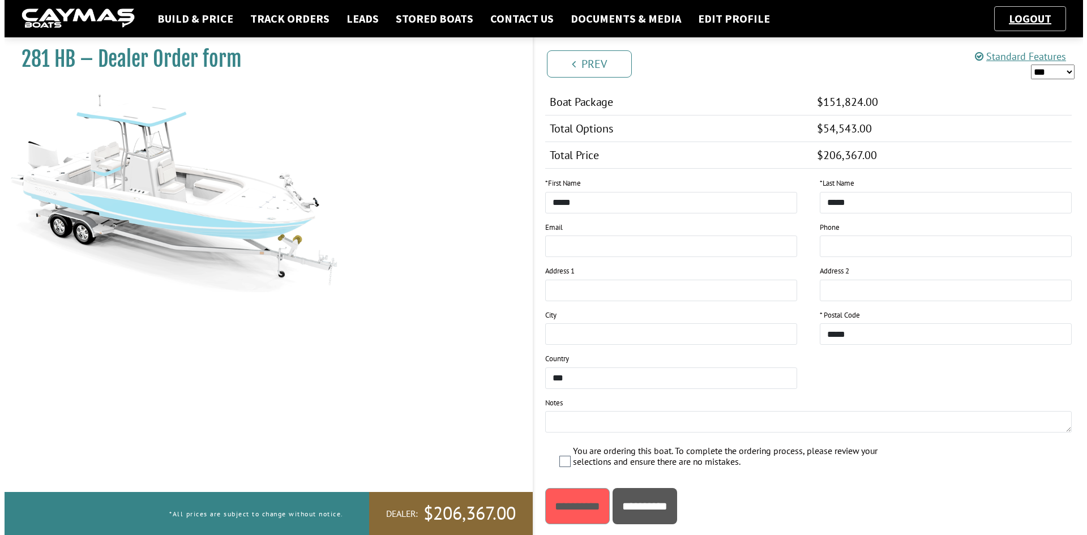
scroll to position [0, 0]
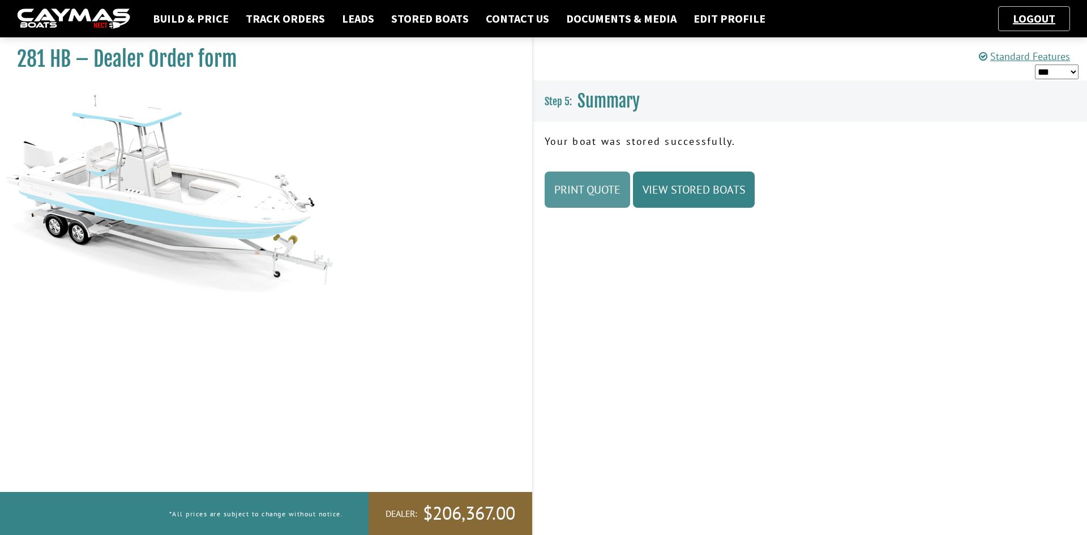
click at [604, 199] on link "Print Quote" at bounding box center [588, 190] width 86 height 36
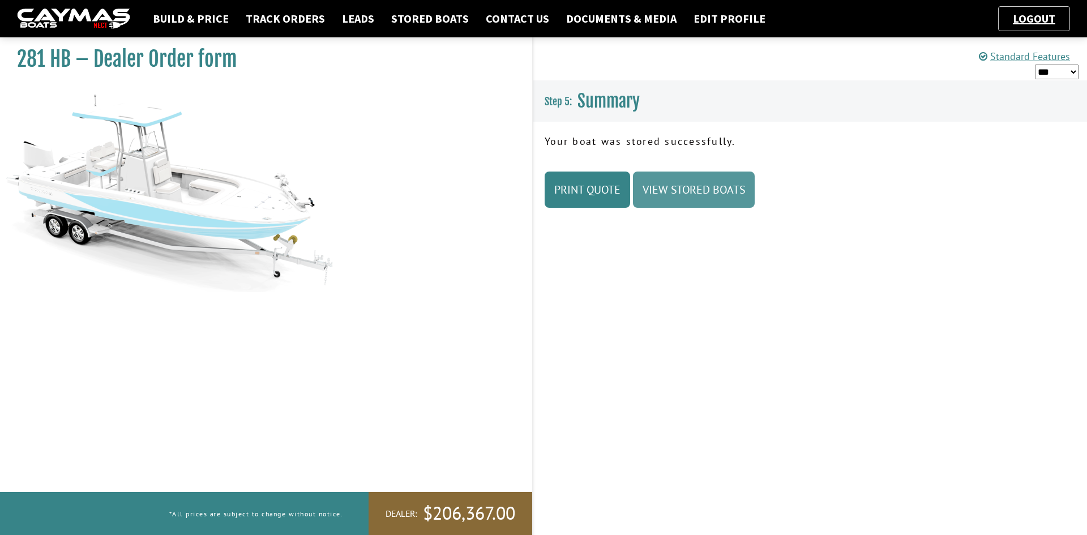
click at [651, 200] on link "View Stored Boats" at bounding box center [694, 190] width 122 height 36
